Goal: Task Accomplishment & Management: Complete application form

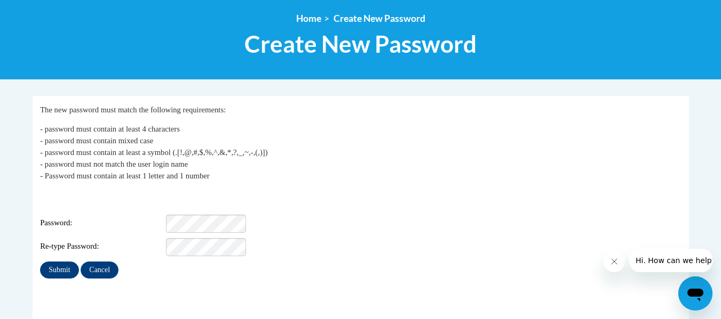
scroll to position [118, 0]
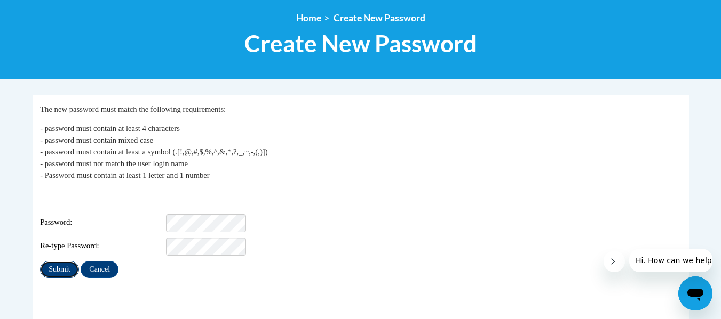
click at [55, 262] on input "Submit" at bounding box center [59, 269] width 38 height 17
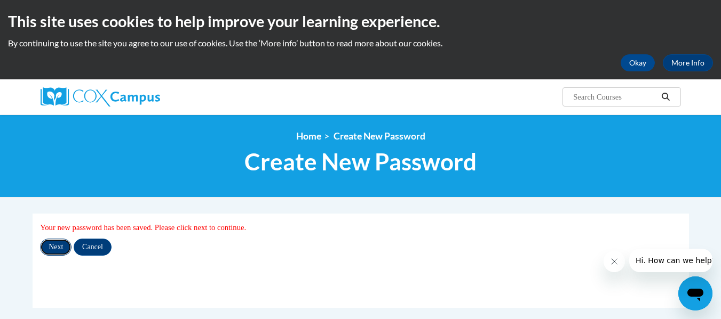
click at [52, 249] on input "Next" at bounding box center [55, 247] width 31 height 17
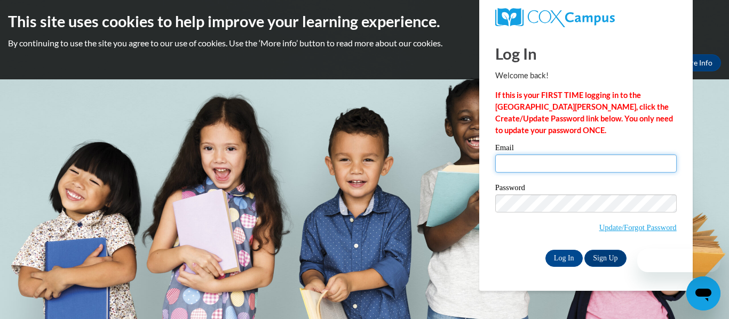
click at [514, 170] on input "Email" at bounding box center [585, 164] width 181 height 18
type input "[EMAIL_ADDRESS][DOMAIN_NAME]"
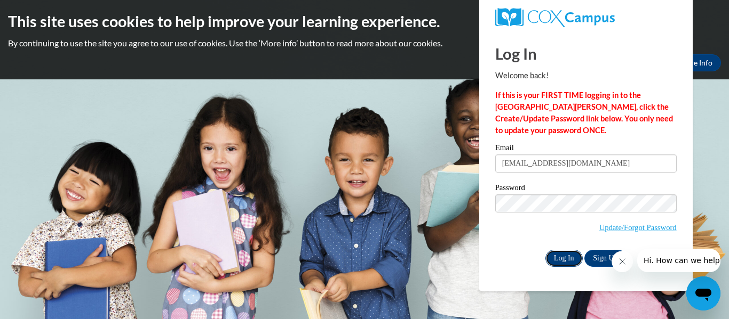
click at [563, 263] on input "Log In" at bounding box center [563, 258] width 37 height 17
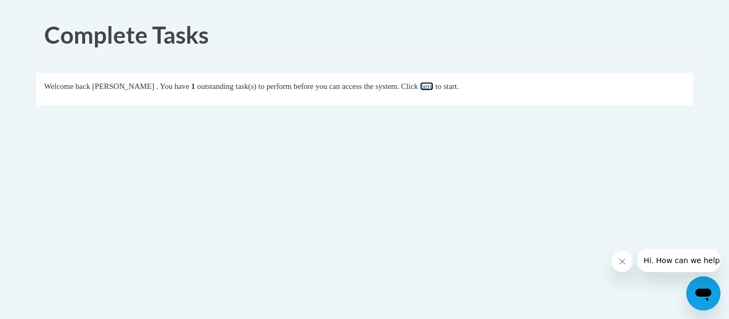
click at [433, 89] on link "here" at bounding box center [426, 86] width 13 height 9
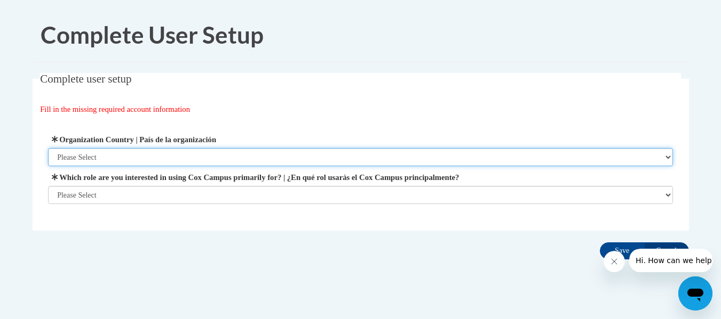
click at [214, 156] on select "Please Select [GEOGRAPHIC_DATA] | [GEOGRAPHIC_DATA] Outside of [GEOGRAPHIC_DATA…" at bounding box center [360, 157] width 625 height 18
select select "ad49bcad-a171-4b2e-b99c-48b446064914"
click at [48, 148] on select "Please Select [GEOGRAPHIC_DATA] | [GEOGRAPHIC_DATA] Outside of [GEOGRAPHIC_DATA…" at bounding box center [360, 157] width 625 height 18
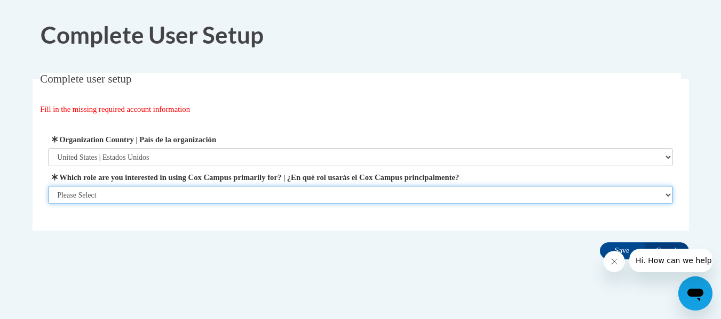
click at [201, 196] on select "Please Select College/University | Colegio/Universidad Community/Nonprofit Part…" at bounding box center [360, 195] width 625 height 18
select select "fbf2d438-af2f-41f8-98f1-81c410e29de3"
click at [48, 204] on select "Please Select College/University | Colegio/Universidad Community/Nonprofit Part…" at bounding box center [360, 195] width 625 height 18
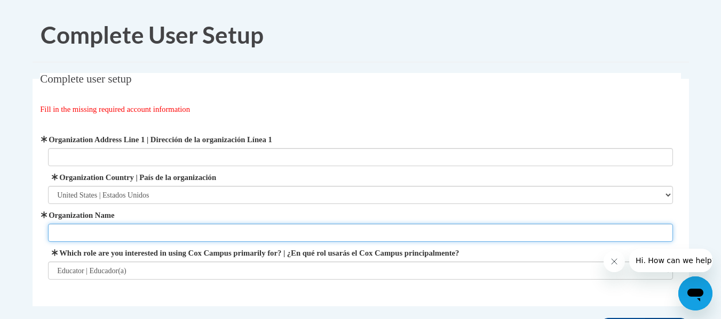
click at [206, 233] on input "Organization Name" at bounding box center [360, 233] width 625 height 18
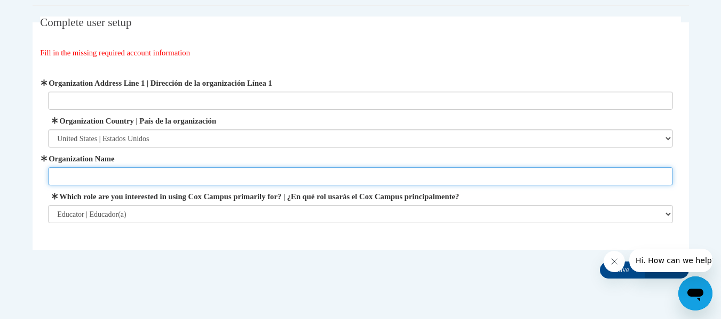
scroll to position [92, 0]
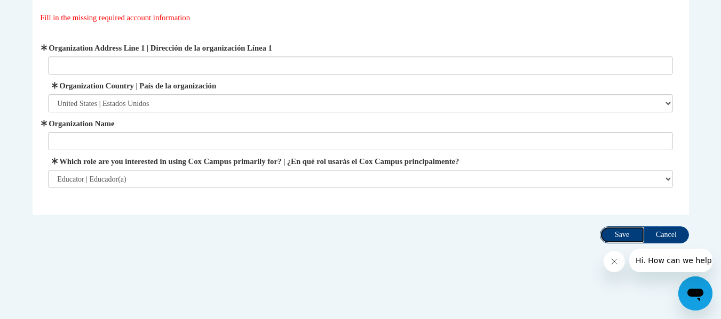
click at [621, 236] on input "Save" at bounding box center [622, 235] width 45 height 17
click at [672, 229] on input "Cancel" at bounding box center [666, 235] width 45 height 17
